Goal: Transaction & Acquisition: Purchase product/service

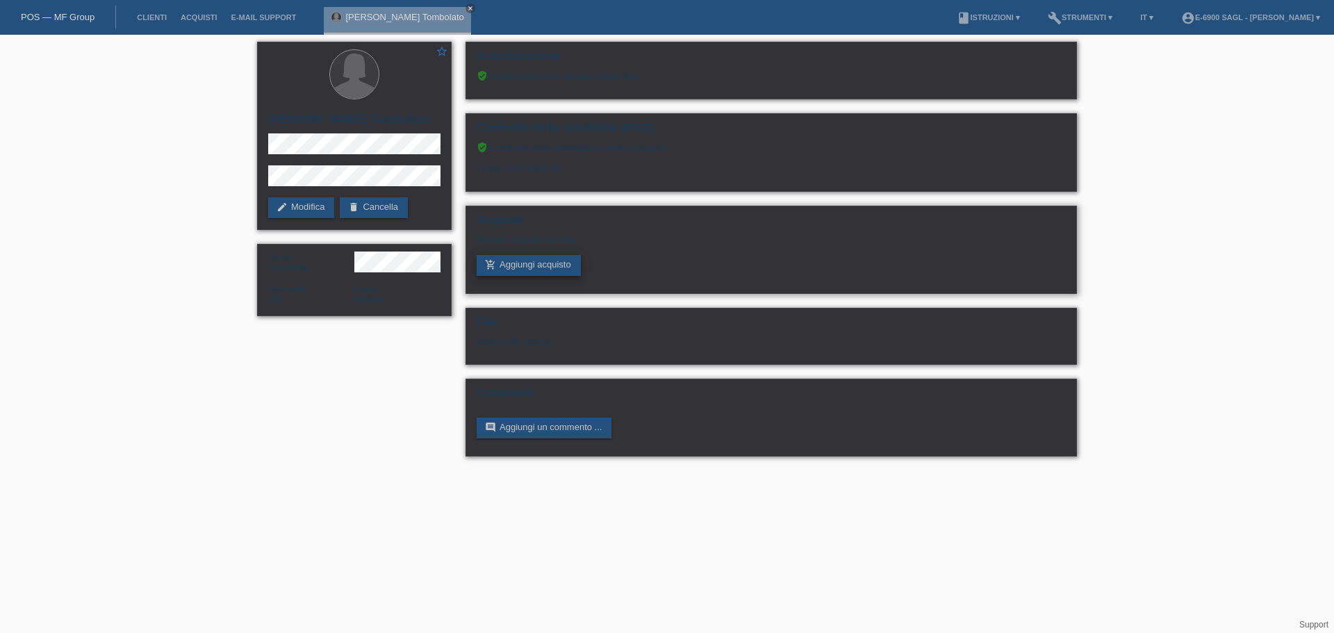
click at [550, 271] on link "add_shopping_cart Aggiungi acquisto" at bounding box center [528, 265] width 104 height 21
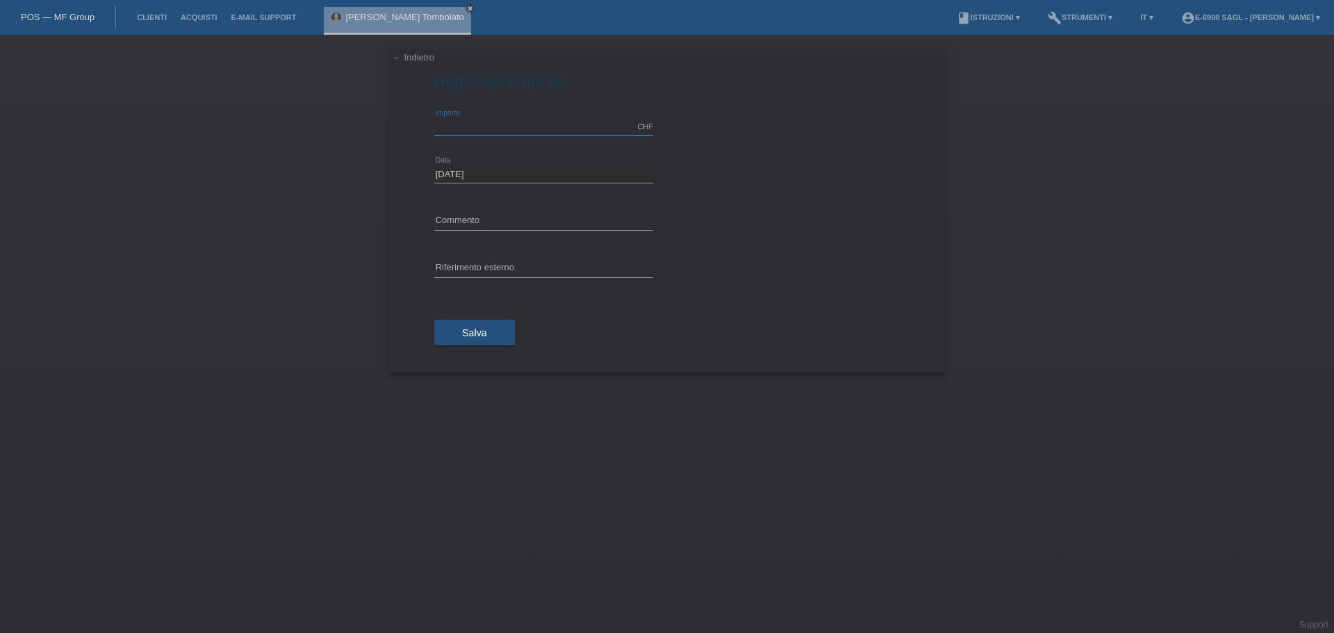
click at [456, 121] on input "text" at bounding box center [543, 126] width 219 height 17
click at [403, 138] on div "← Indietro Aggiungi acquisto CHF error Importo" at bounding box center [667, 211] width 556 height 324
click at [473, 219] on input "text" at bounding box center [543, 221] width 219 height 17
click at [451, 269] on input "text" at bounding box center [543, 268] width 219 height 17
click at [415, 260] on div "← Indietro Aggiungi acquisto CHF error Importo" at bounding box center [667, 211] width 556 height 324
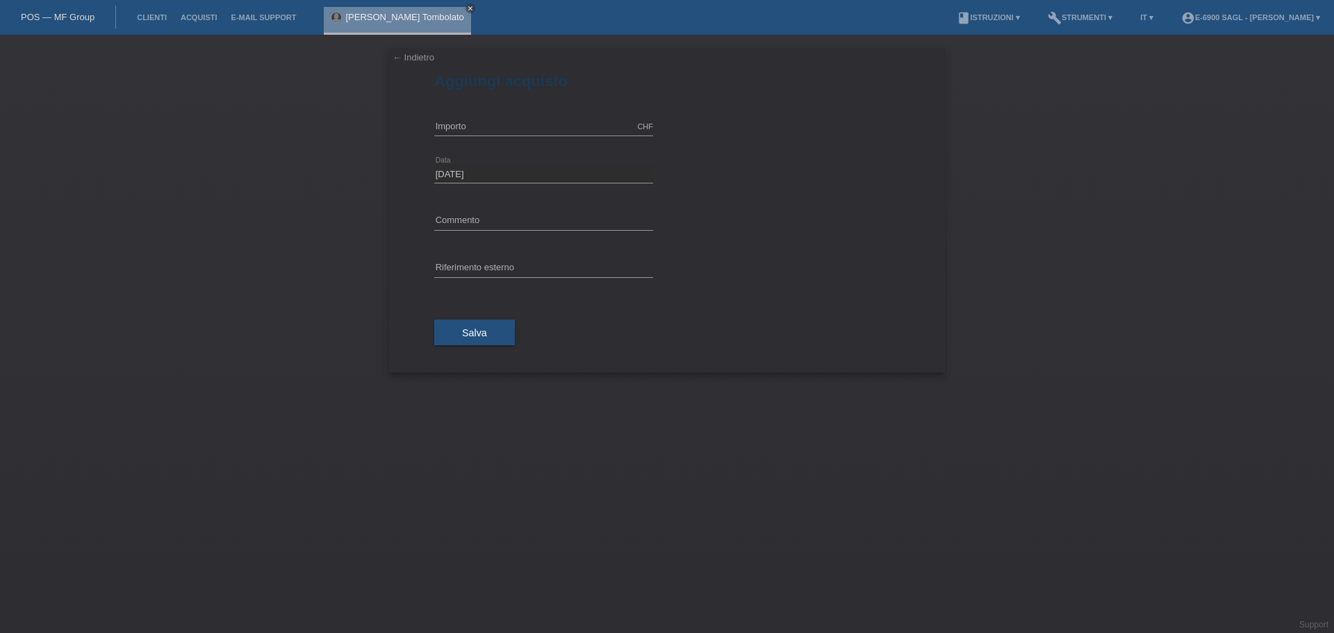
click at [467, 6] on icon "close" at bounding box center [470, 8] width 7 height 7
click at [69, 22] on link "POS — MF Group" at bounding box center [58, 17] width 74 height 10
